Goal: Task Accomplishment & Management: Complete application form

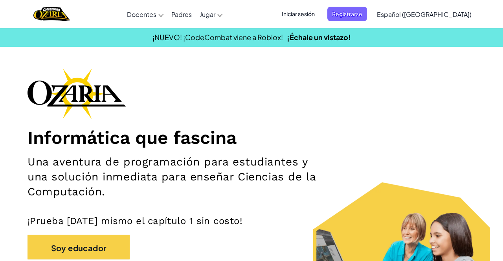
click at [319, 18] on span "Iniciar sesión" at bounding box center [298, 14] width 42 height 15
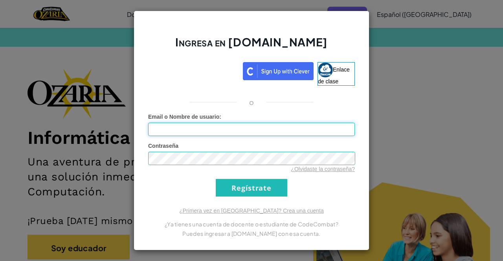
type input "FatimaL"
click at [216, 179] on input "Regístrate" at bounding box center [252, 188] width 72 height 18
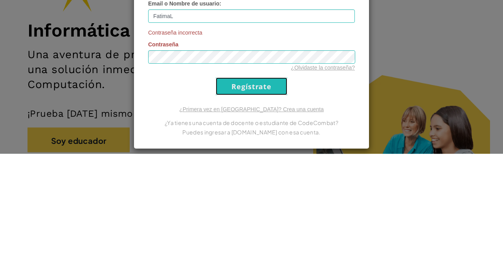
click at [260, 197] on input "Regístrate" at bounding box center [252, 194] width 72 height 18
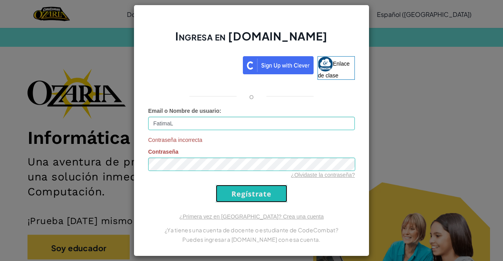
click at [257, 196] on input "Regístrate" at bounding box center [252, 194] width 72 height 18
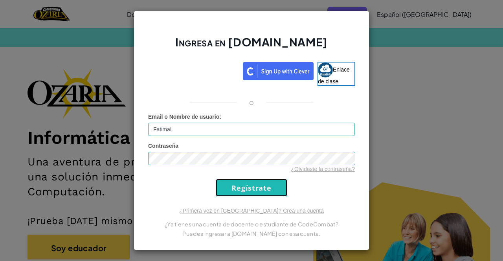
click at [263, 195] on input "Regístrate" at bounding box center [252, 188] width 72 height 18
click at [265, 195] on input "Regístrate" at bounding box center [252, 188] width 72 height 18
